Goal: Use online tool/utility

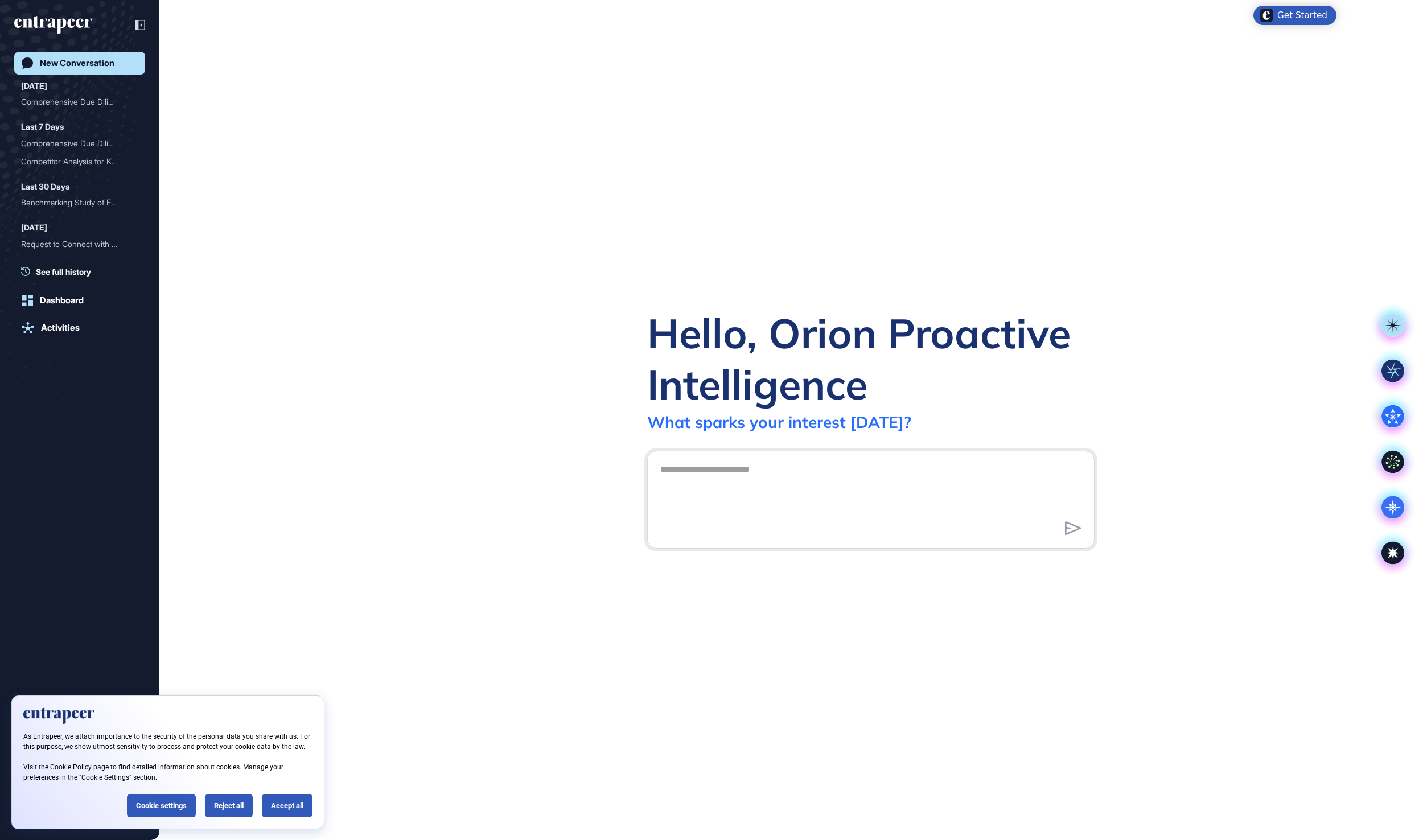
scroll to position [1, 1]
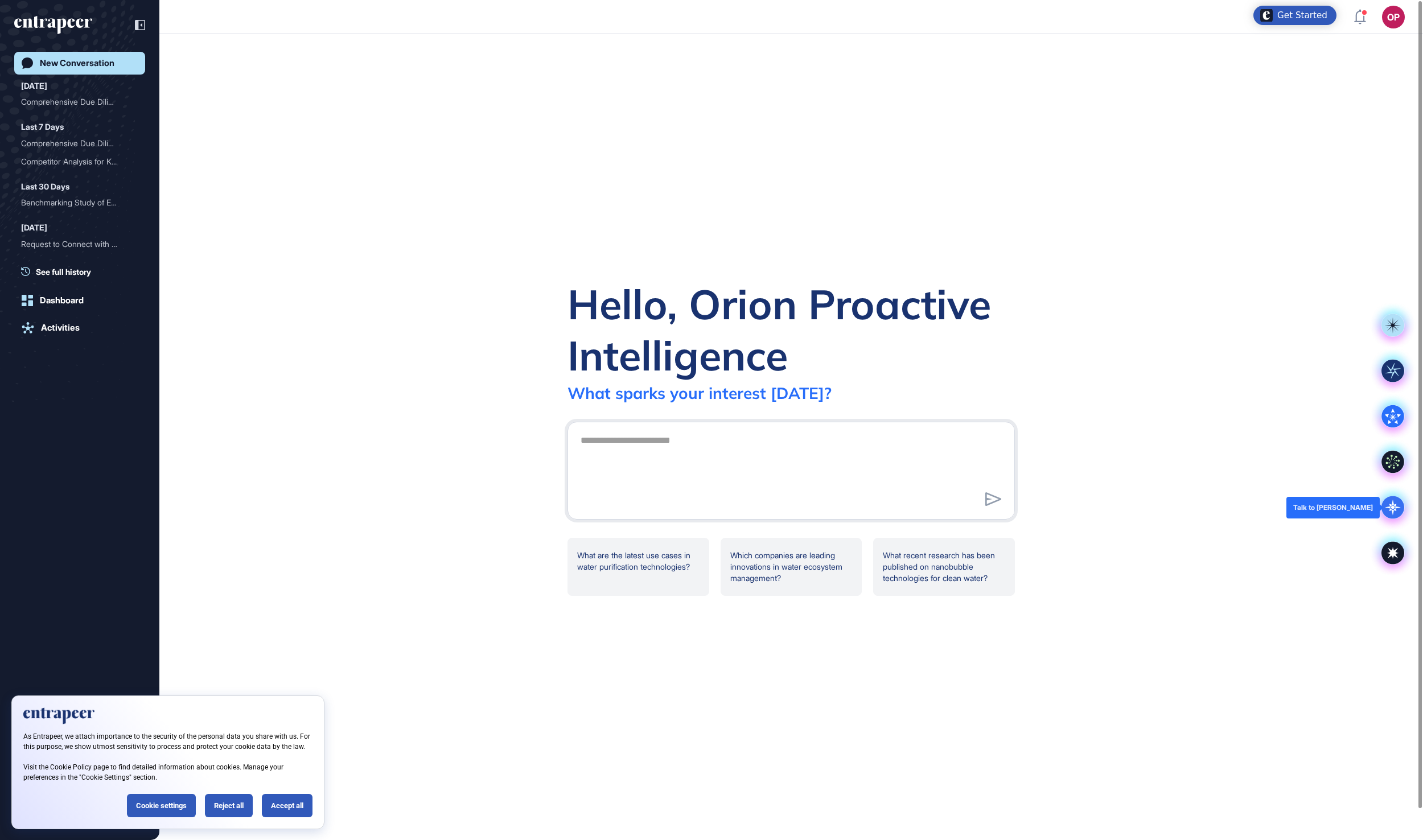
click at [1385, 506] on icon at bounding box center [1392, 507] width 23 height 23
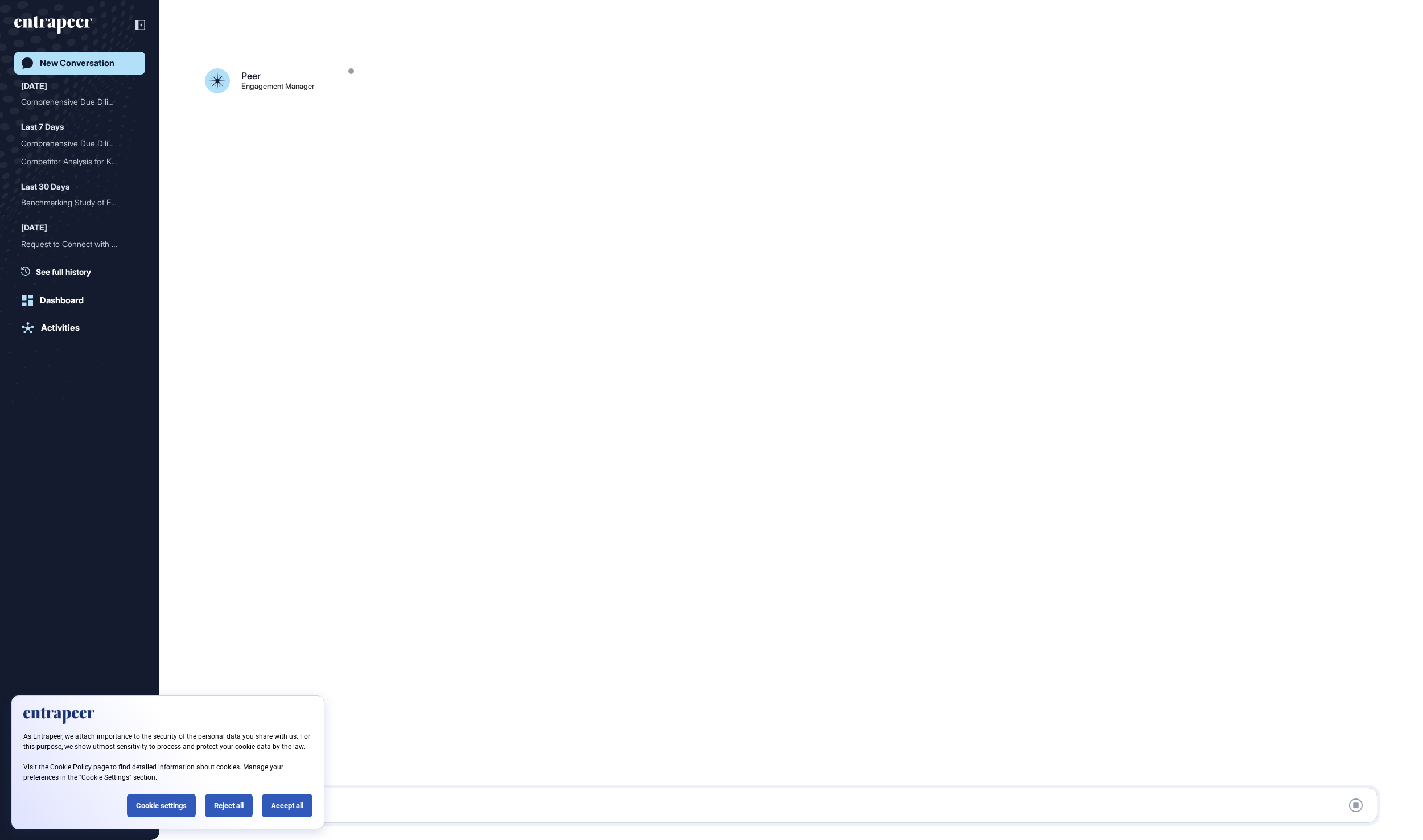
scroll to position [32, 0]
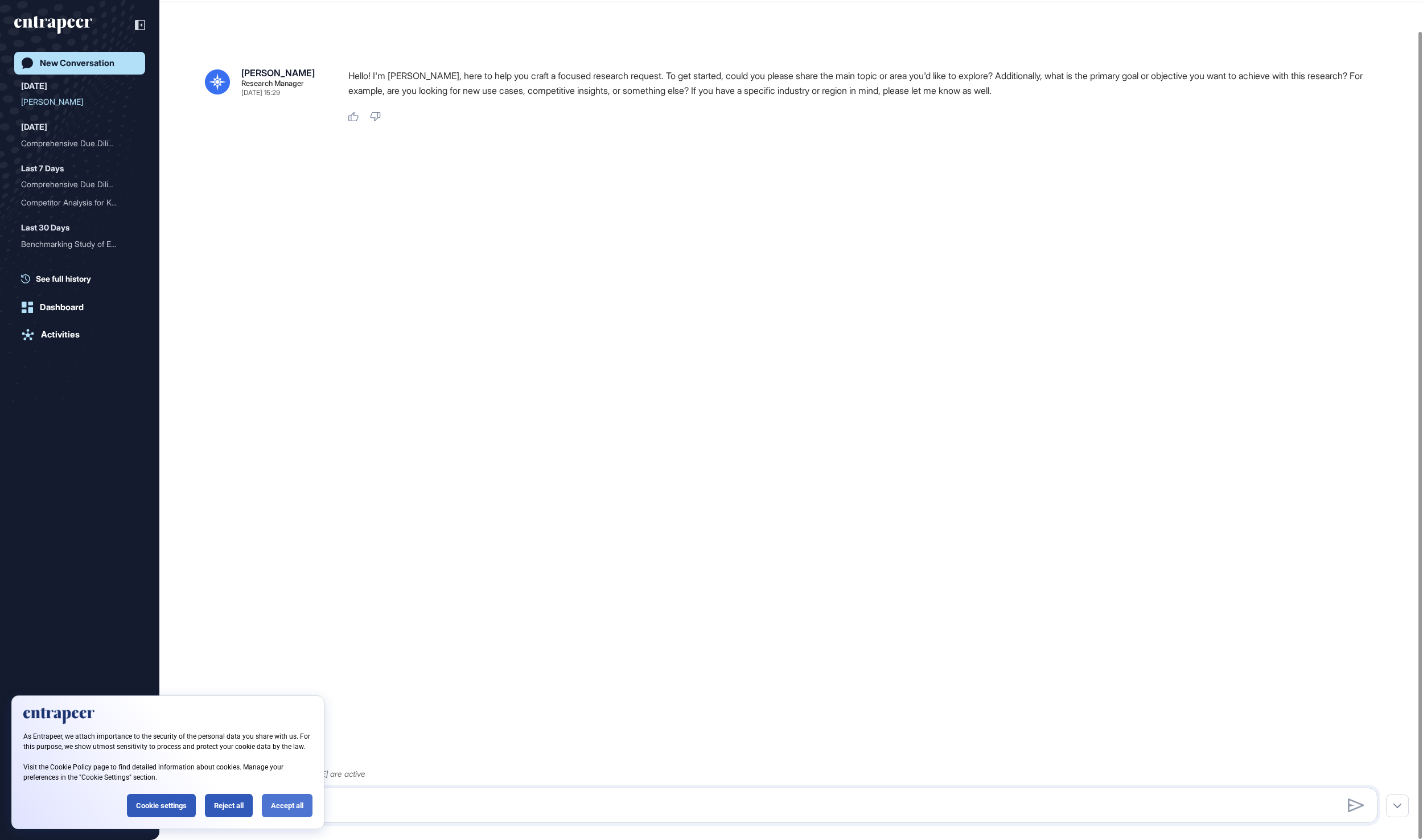
click at [269, 805] on div "Accept all" at bounding box center [286, 805] width 50 height 24
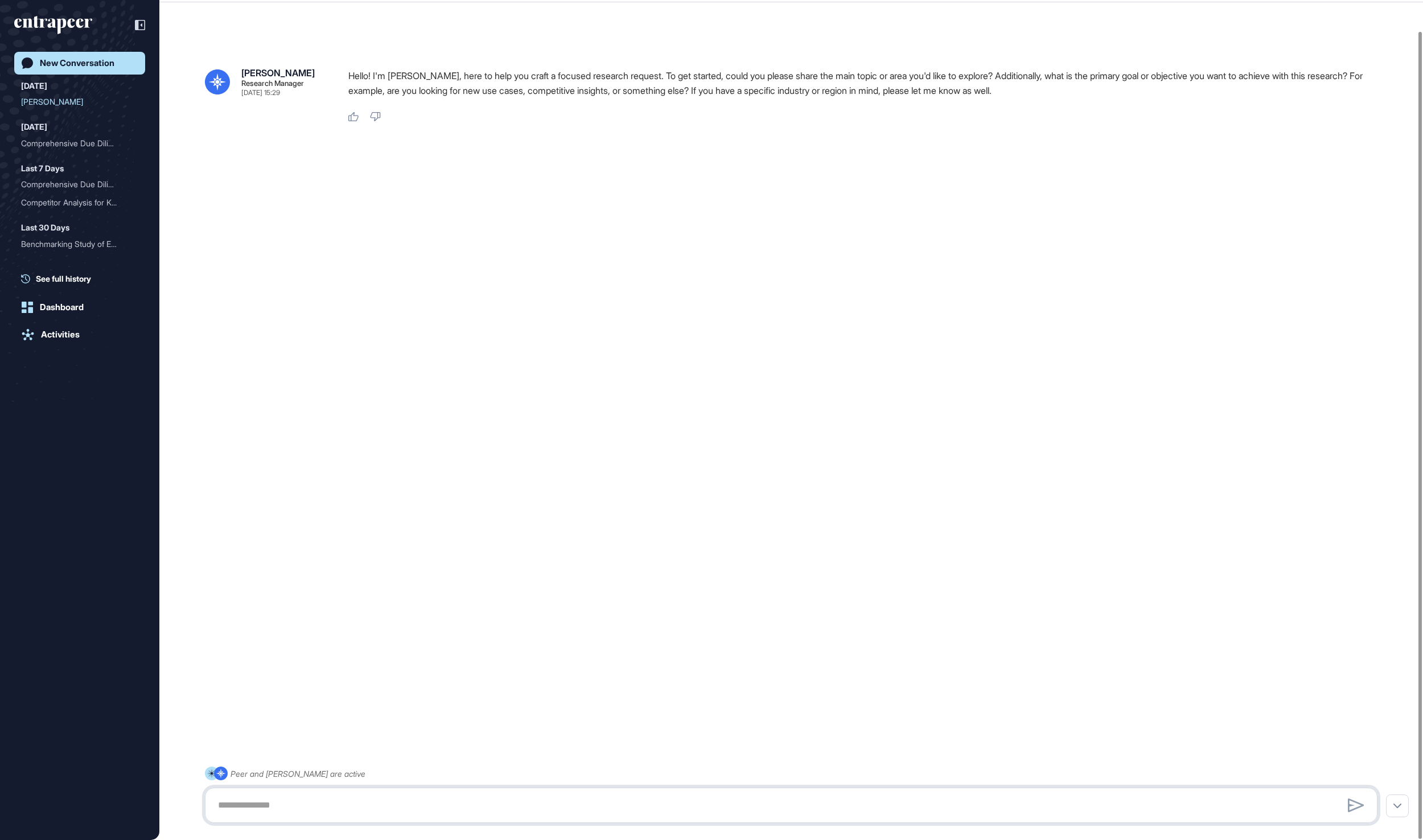
click at [269, 805] on textarea at bounding box center [791, 804] width 1160 height 23
paste textarea "**********"
type textarea "**********"
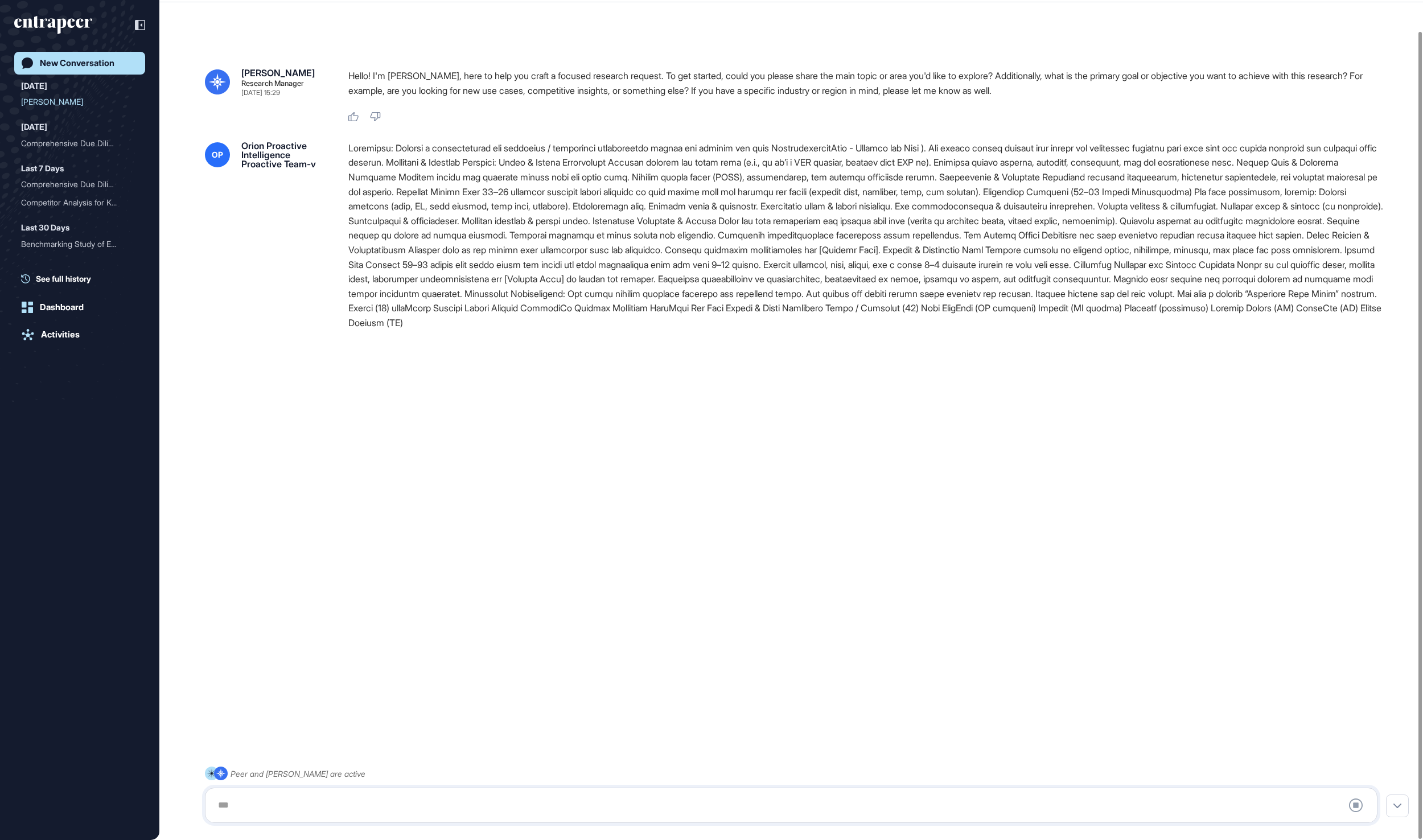
scroll to position [0, 0]
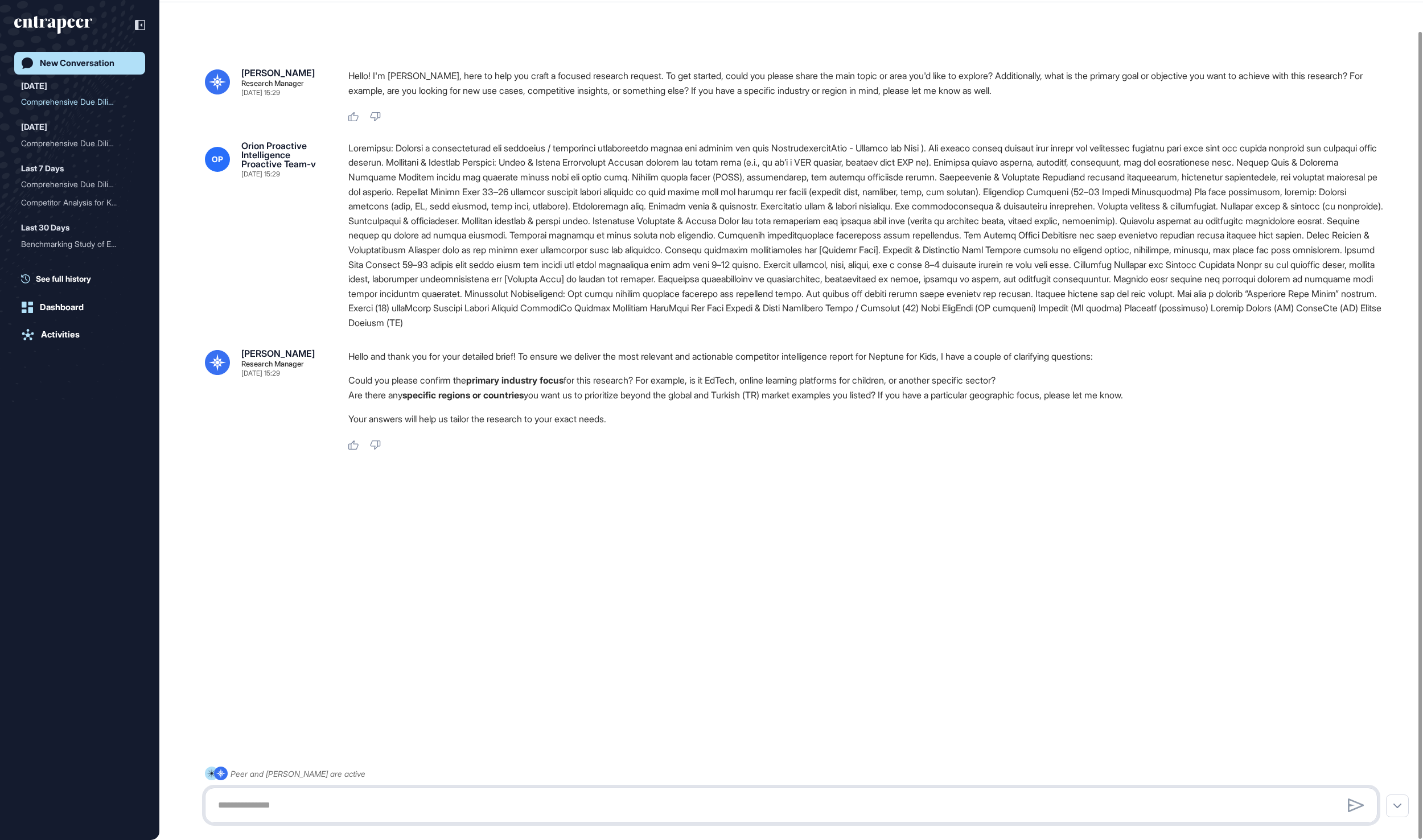
click at [390, 801] on textarea at bounding box center [790, 804] width 1159 height 23
type textarea "**********"
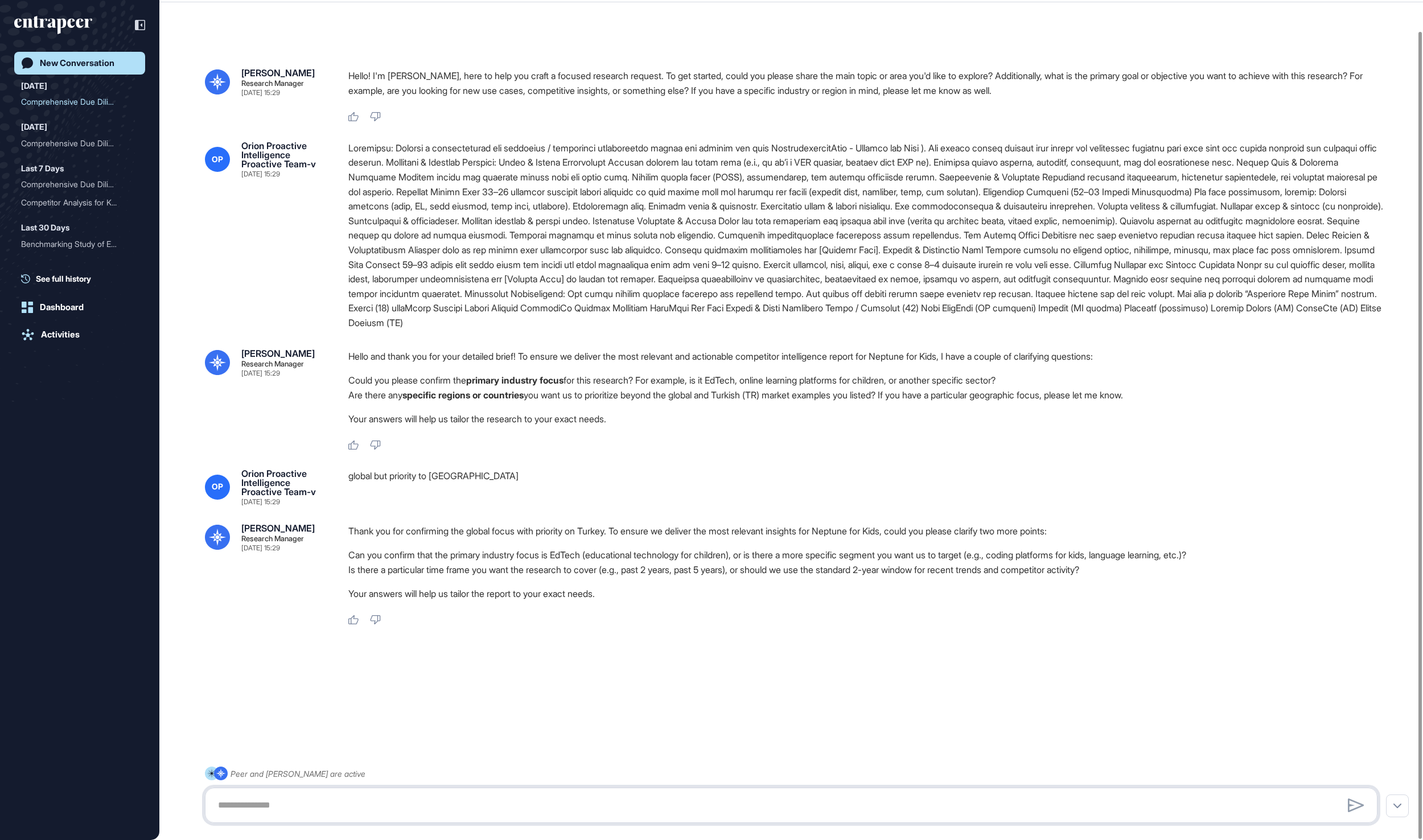
click at [497, 814] on textarea at bounding box center [790, 804] width 1159 height 23
type textarea "**********"
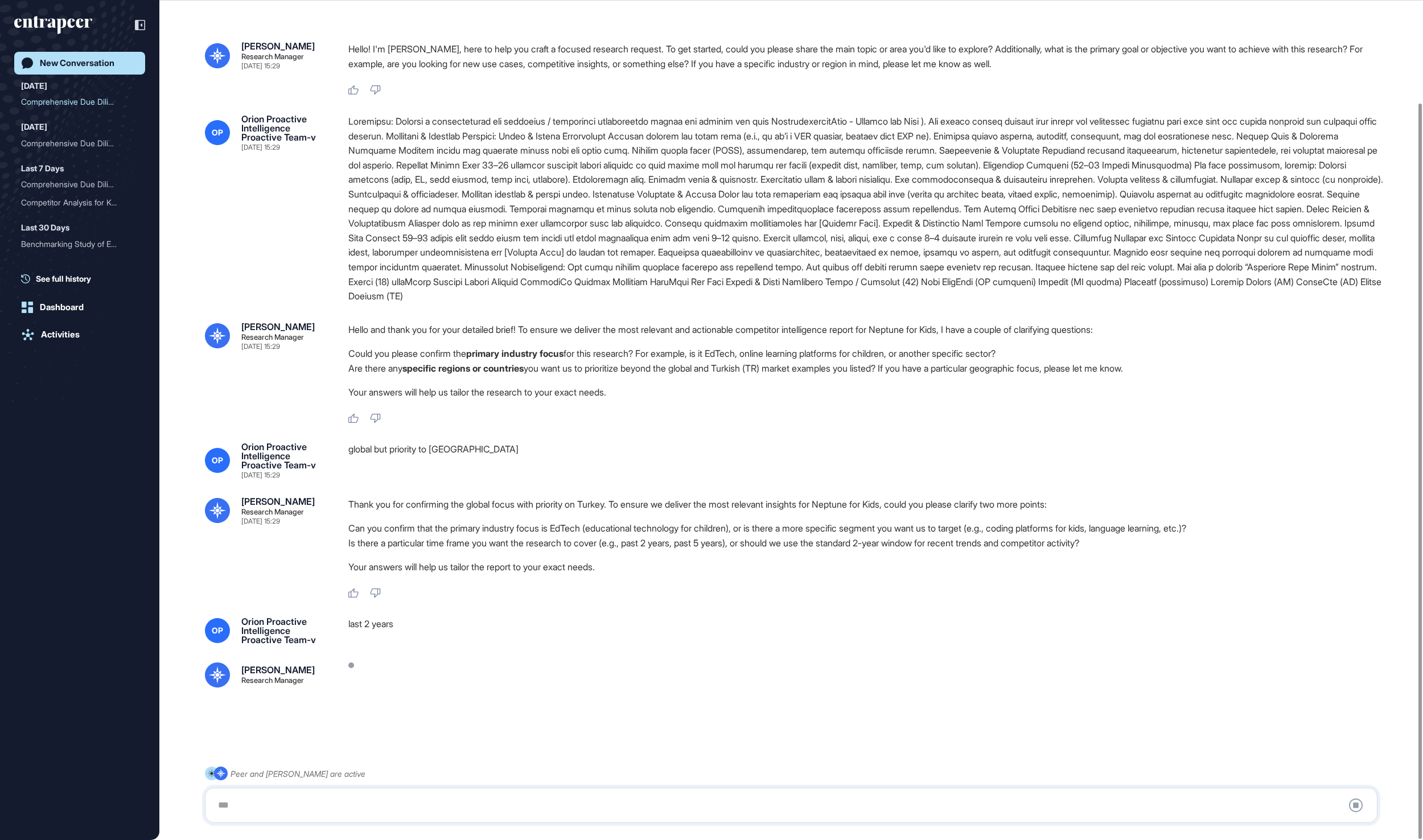
scroll to position [117, 0]
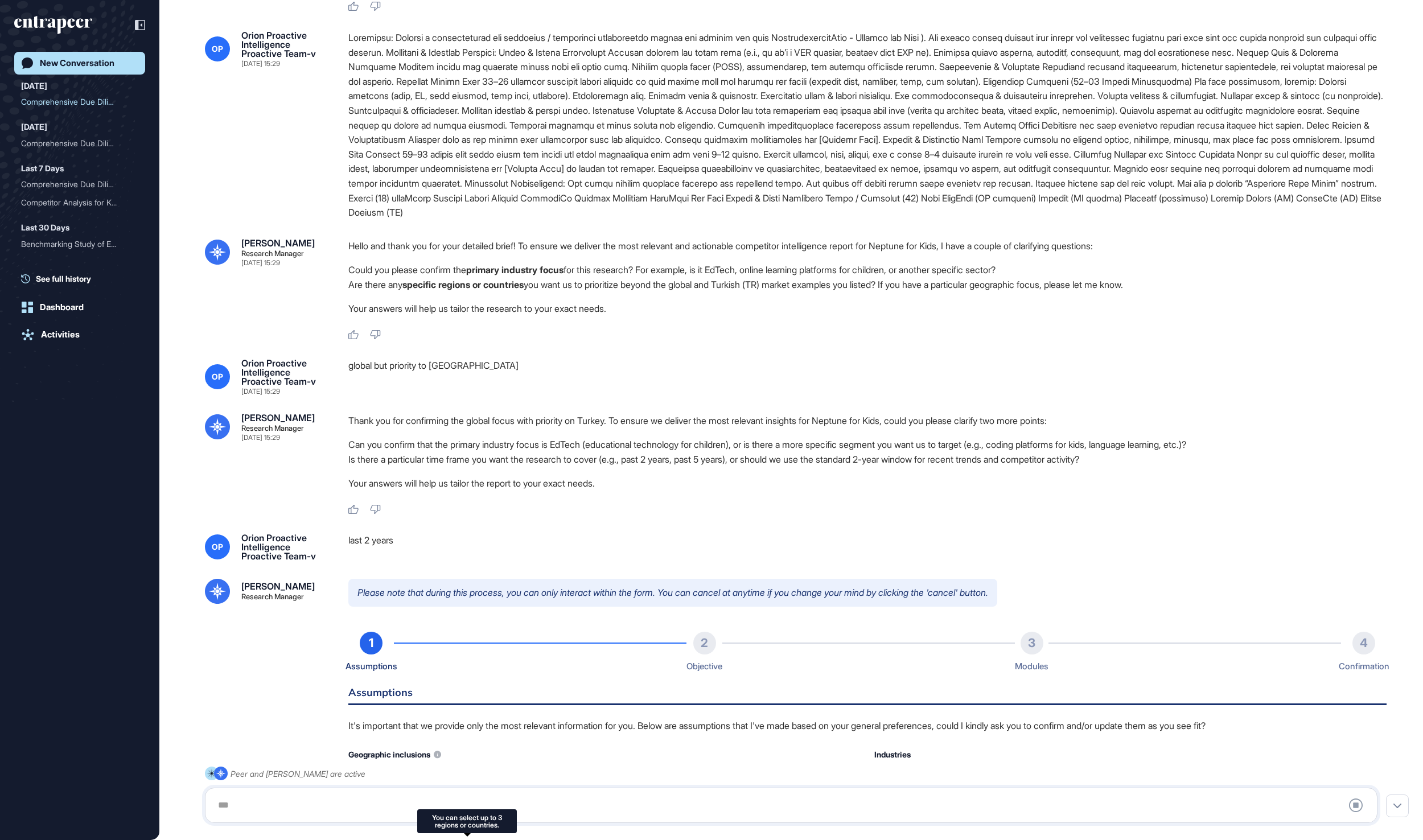
type input "******"
type input "*"
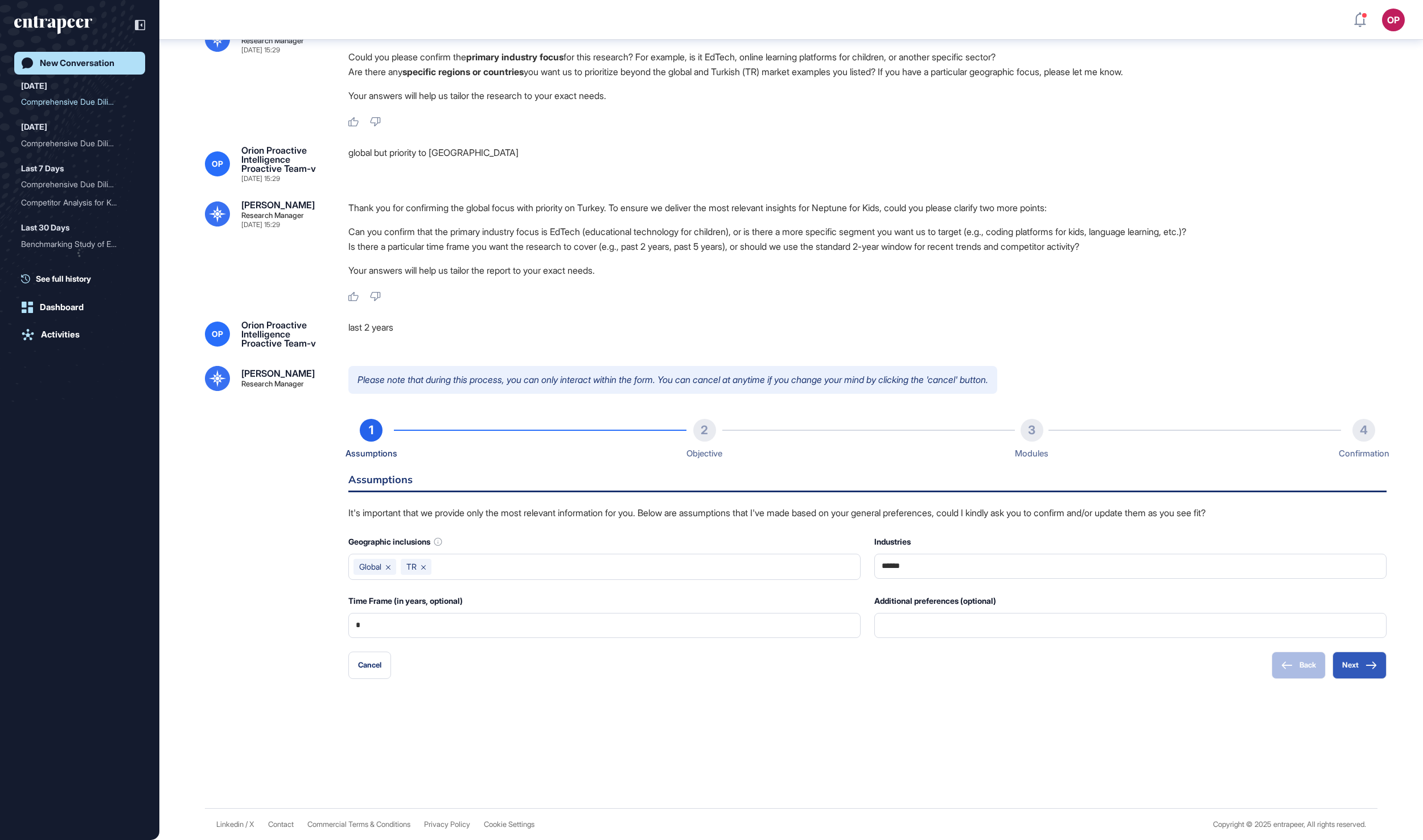
scroll to position [423, 0]
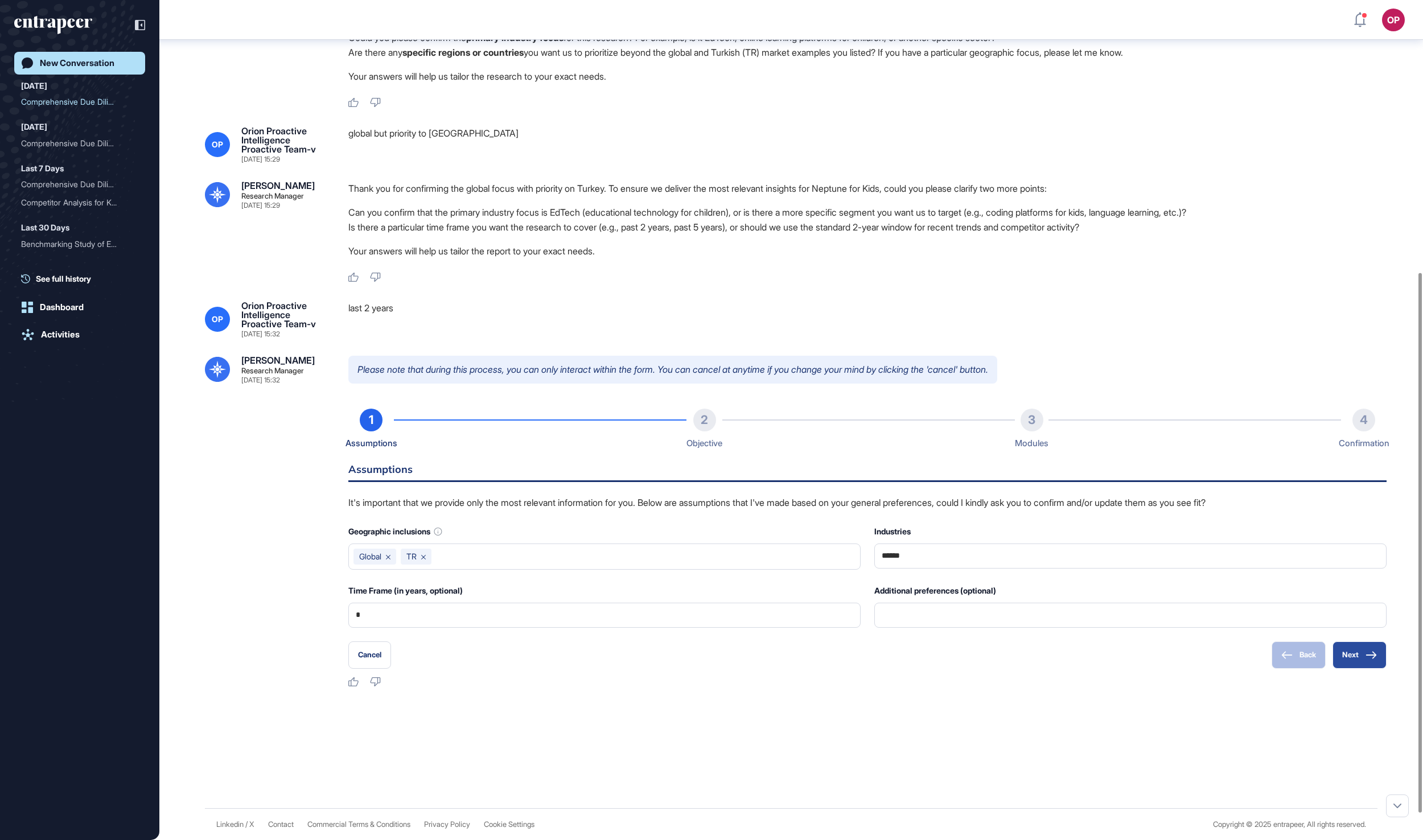
click at [1348, 668] on button "Next" at bounding box center [1359, 654] width 54 height 27
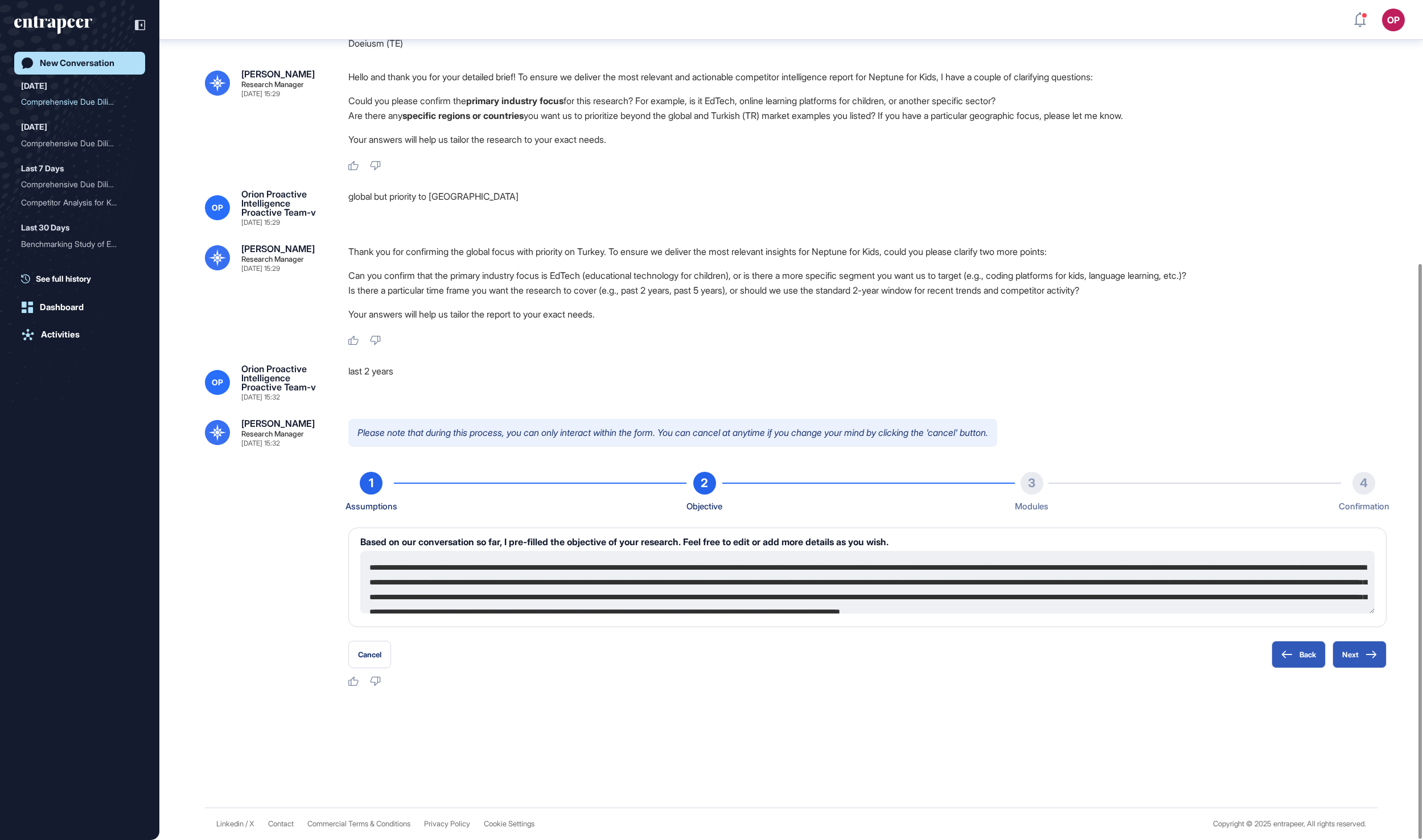
scroll to position [385, 0]
click at [1348, 662] on button "Next" at bounding box center [1359, 654] width 54 height 27
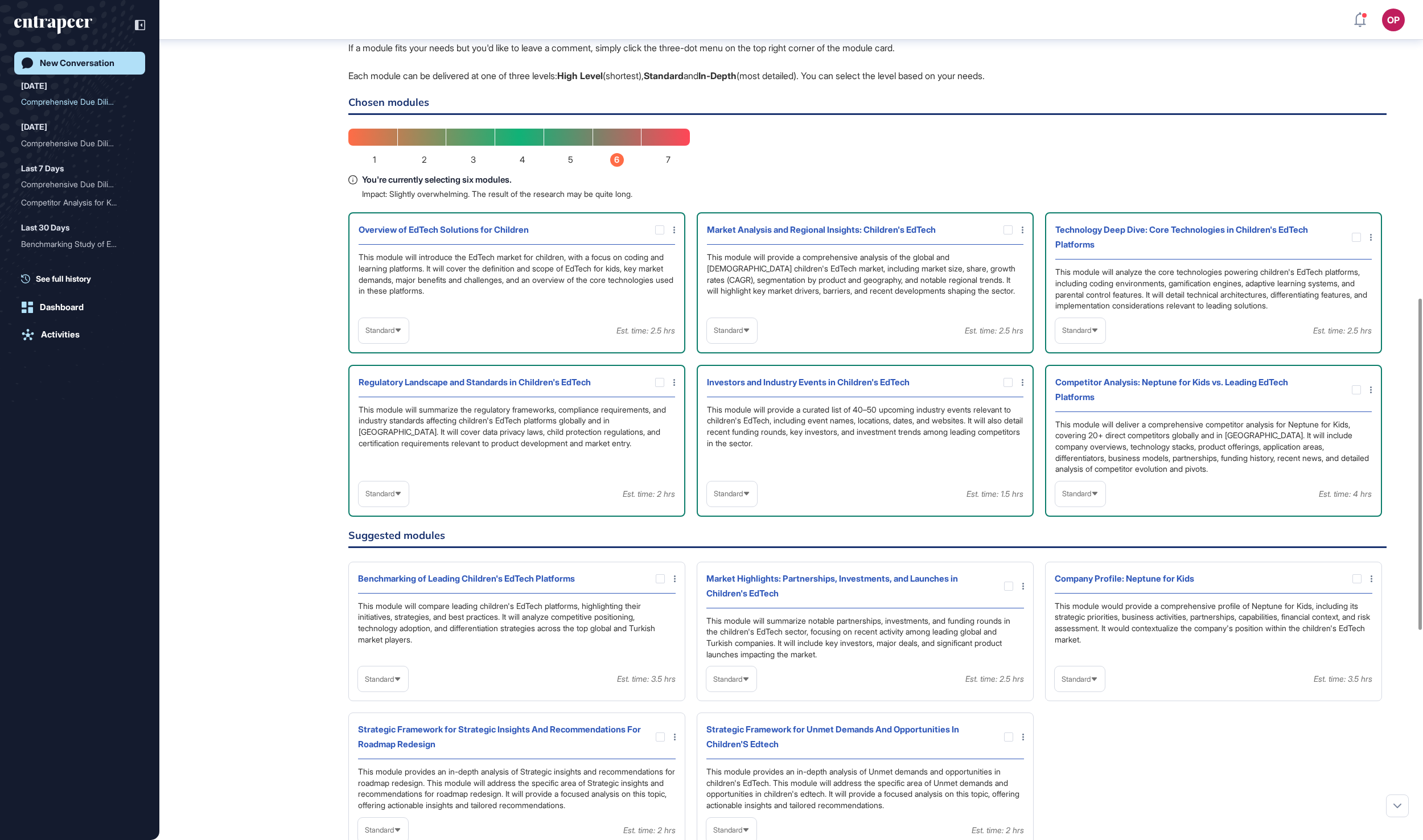
scroll to position [823, 0]
click at [743, 334] on span "Standard" at bounding box center [728, 328] width 29 height 8
click at [734, 368] on li "High-Level" at bounding box center [732, 356] width 43 height 23
click at [394, 334] on span "Standard" at bounding box center [380, 328] width 29 height 8
click at [397, 368] on li "High-Level" at bounding box center [383, 356] width 43 height 23
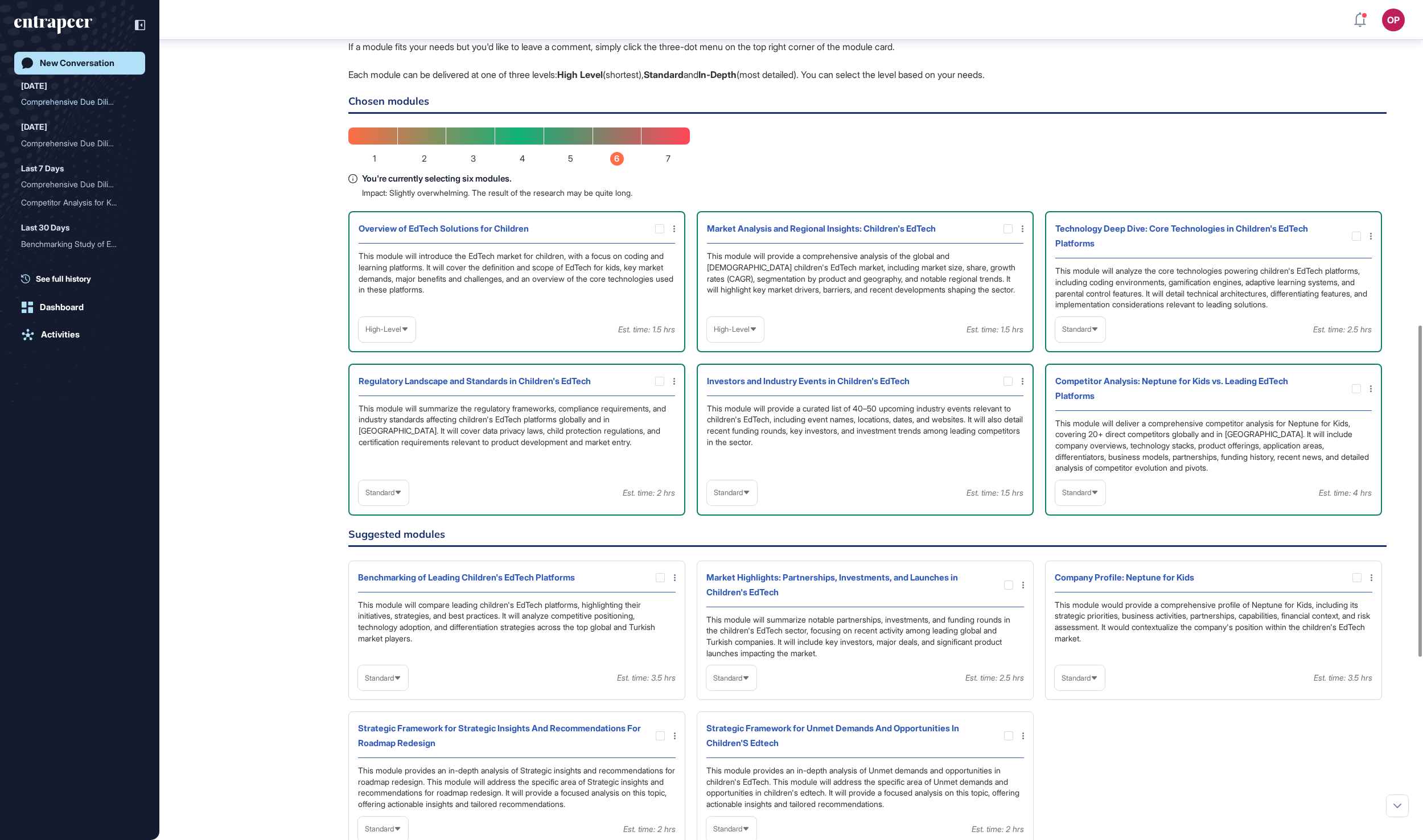
click at [1071, 334] on span "Standard" at bounding box center [1076, 328] width 29 height 8
click at [1071, 413] on li "In-depth" at bounding box center [1080, 402] width 43 height 23
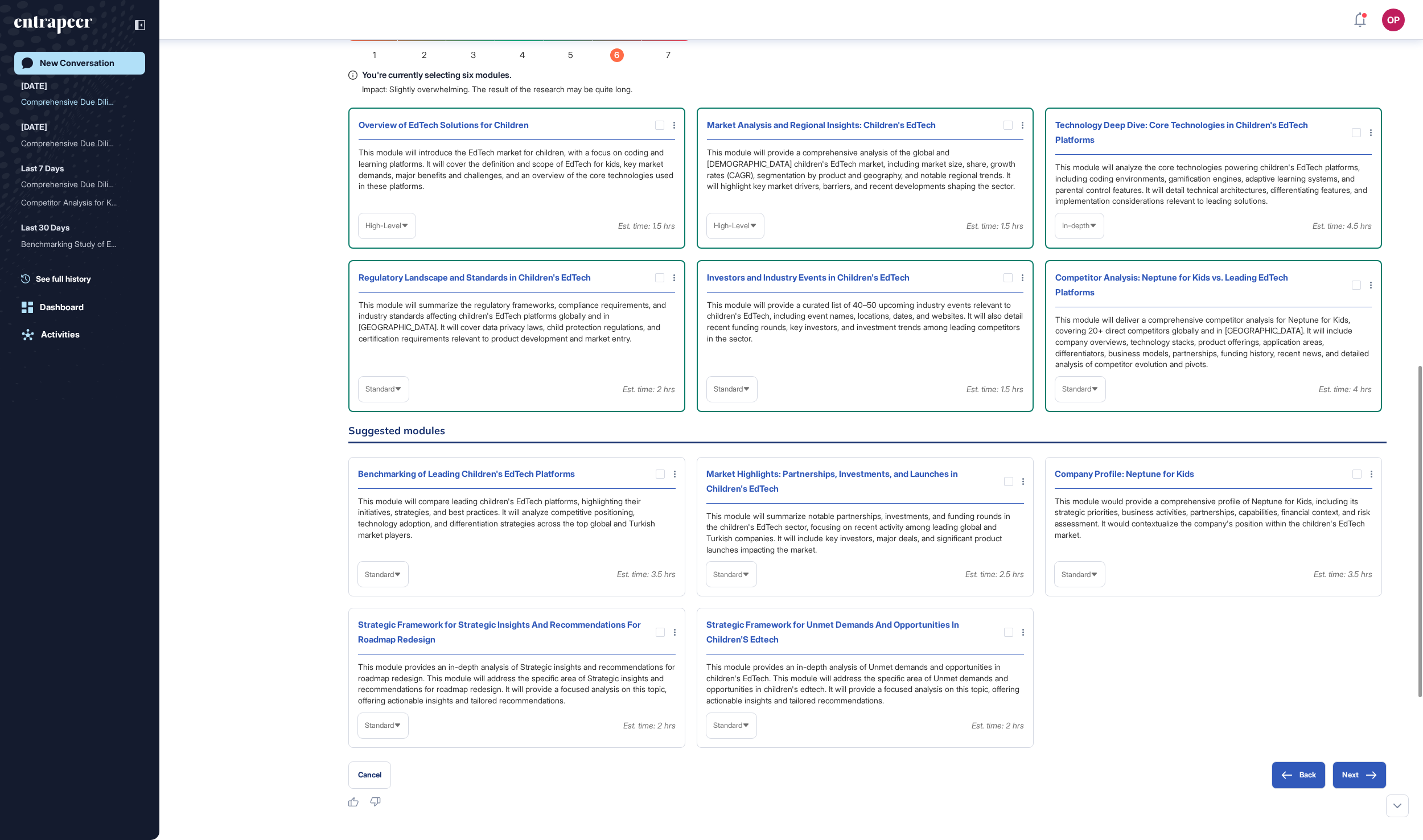
scroll to position [950, 0]
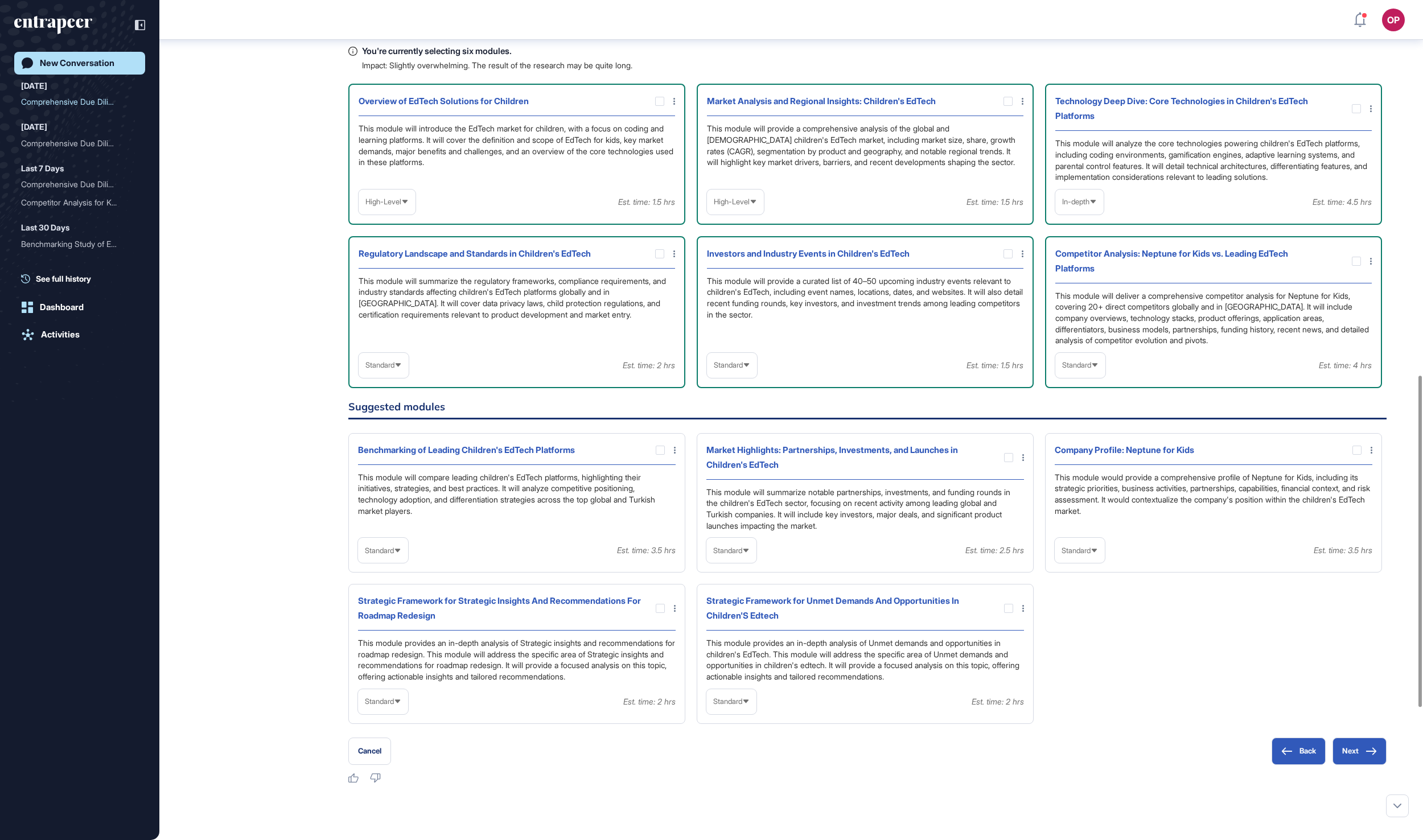
click at [1068, 376] on div "Standard" at bounding box center [1080, 365] width 50 height 22
click at [1066, 450] on li "In-depth" at bounding box center [1080, 438] width 43 height 23
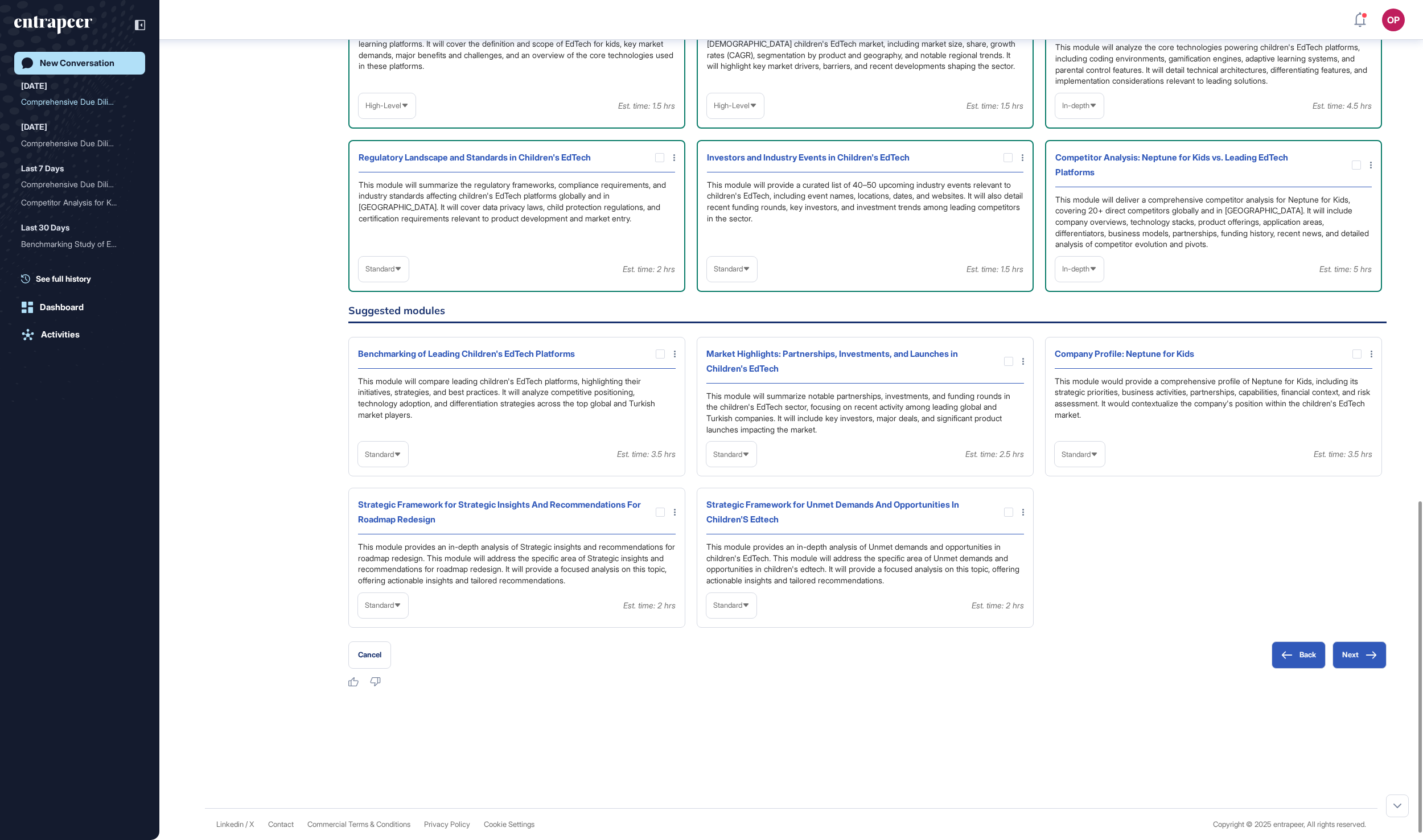
scroll to position [1256, 0]
click at [394, 610] on span "Standard" at bounding box center [380, 604] width 29 height 8
click at [397, 689] on li "In-depth" at bounding box center [382, 677] width 43 height 23
click at [652, 507] on div at bounding box center [658, 512] width 34 height 9
click at [659, 507] on div at bounding box center [660, 512] width 9 height 9
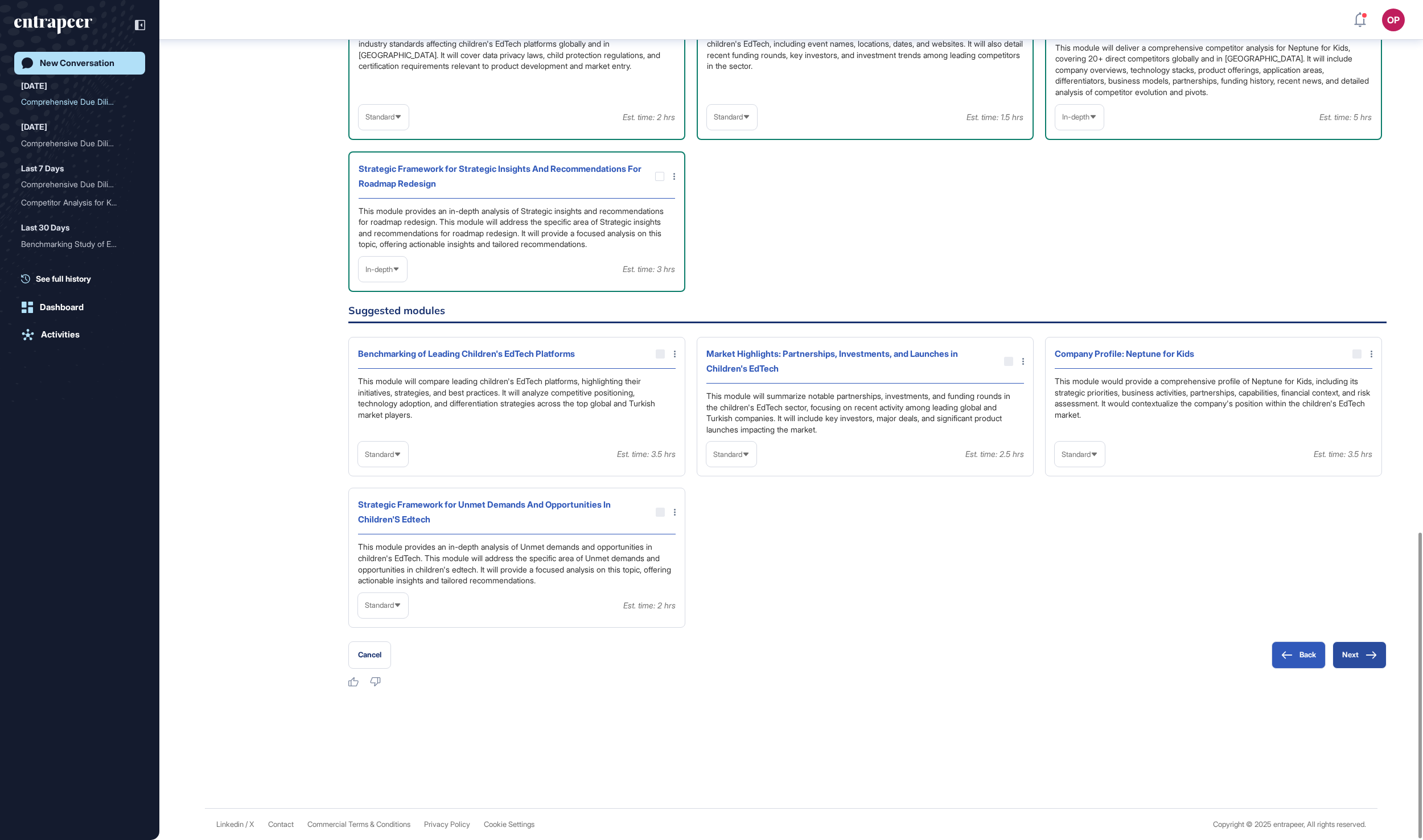
click at [1350, 646] on button "Next" at bounding box center [1359, 654] width 54 height 27
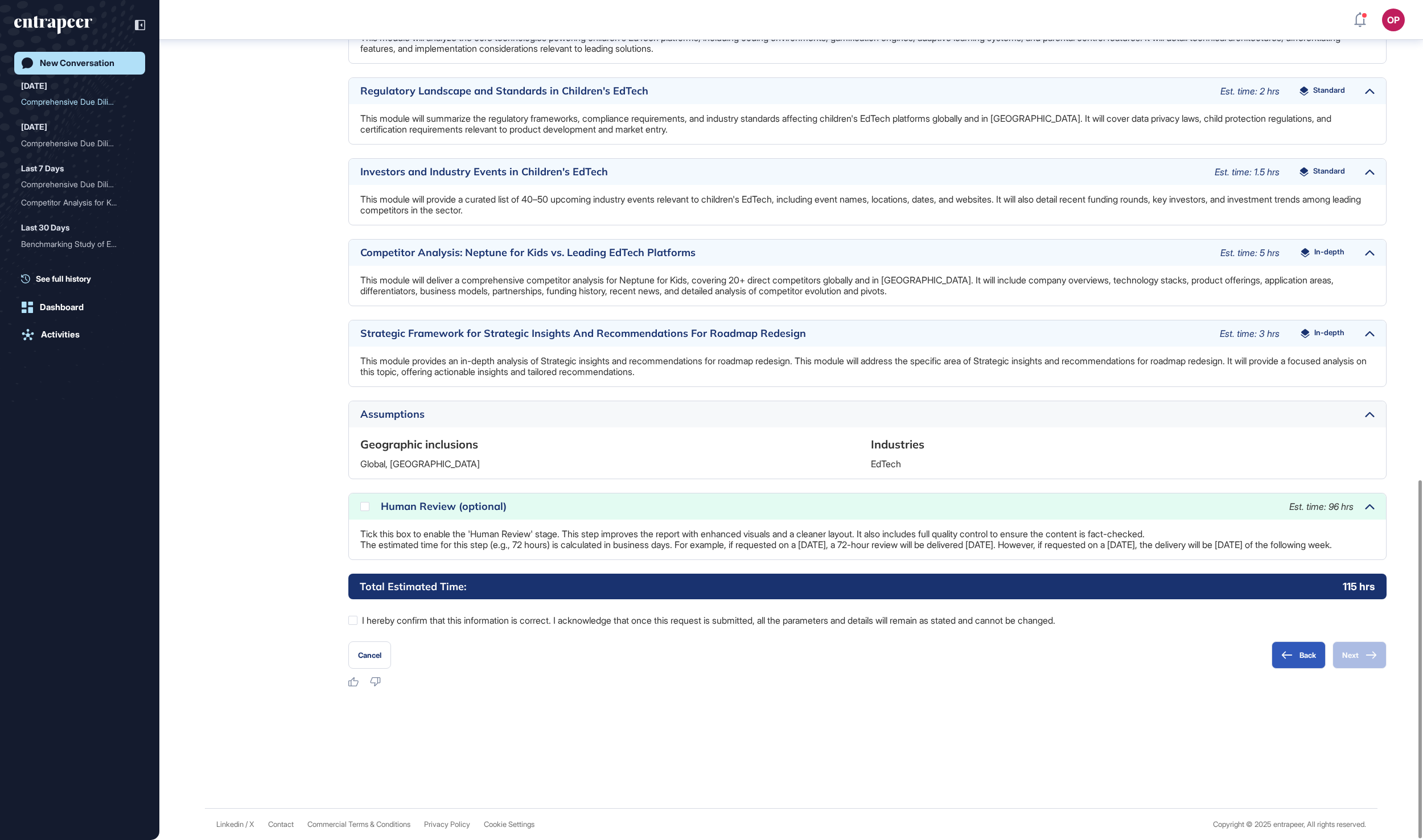
scroll to position [1124, 0]
click at [354, 620] on div at bounding box center [353, 620] width 9 height 9
click at [364, 502] on div at bounding box center [365, 506] width 9 height 9
click at [1345, 648] on button "Next" at bounding box center [1359, 654] width 54 height 27
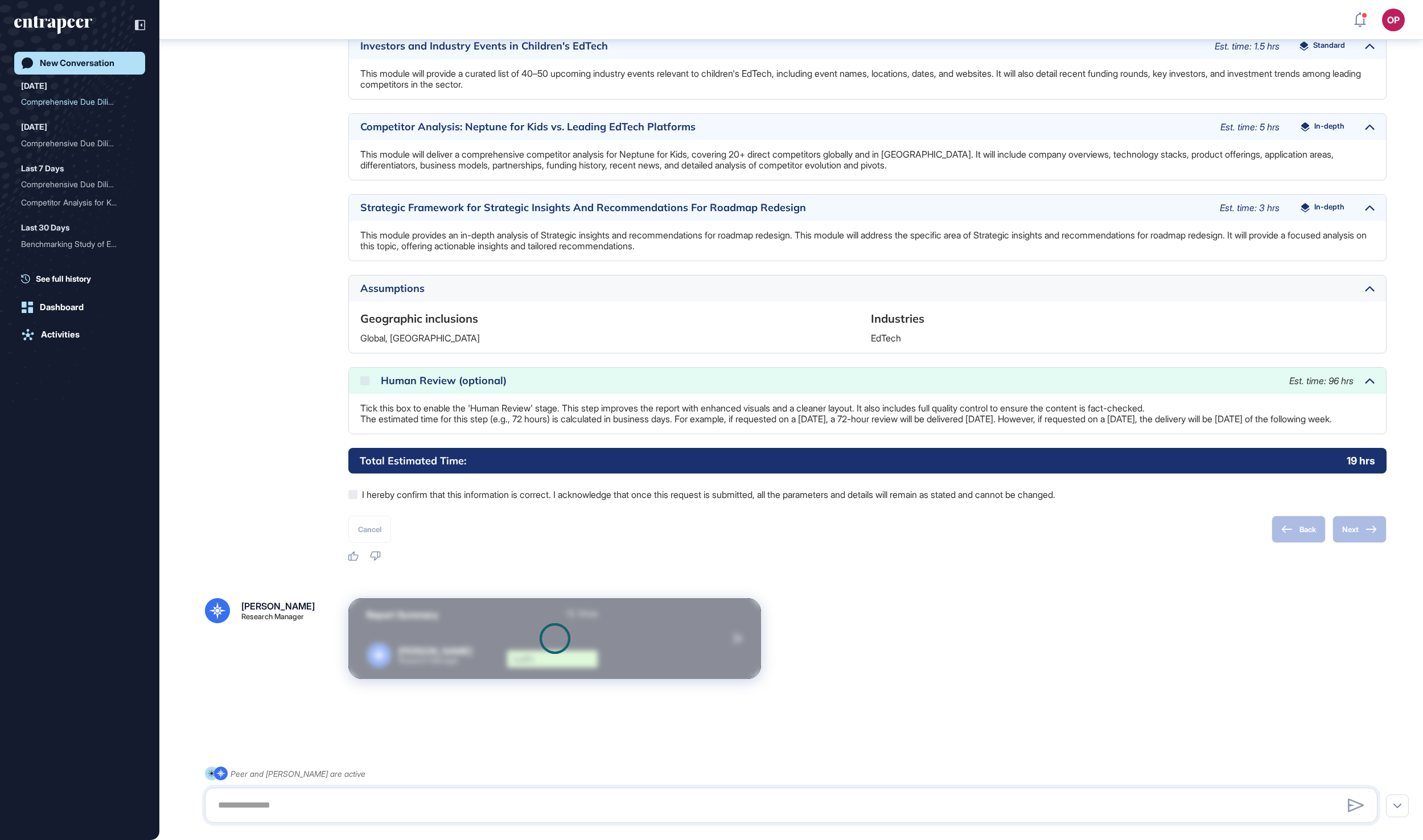
scroll to position [1252, 0]
